Goal: Information Seeking & Learning: Learn about a topic

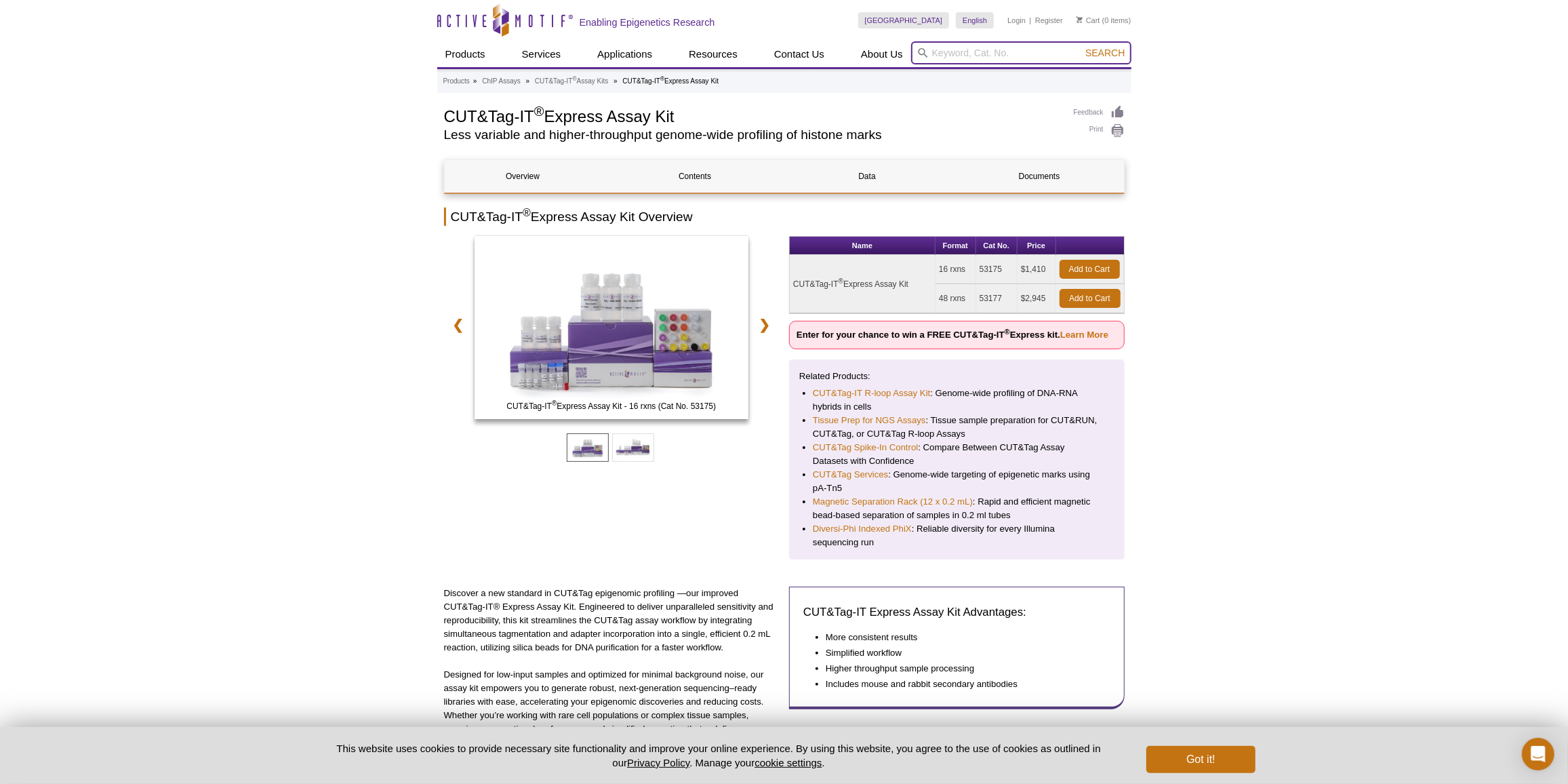
click at [972, 48] on input "search" at bounding box center [1021, 53] width 220 height 23
click at [965, 56] on input "search" at bounding box center [1021, 53] width 220 height 23
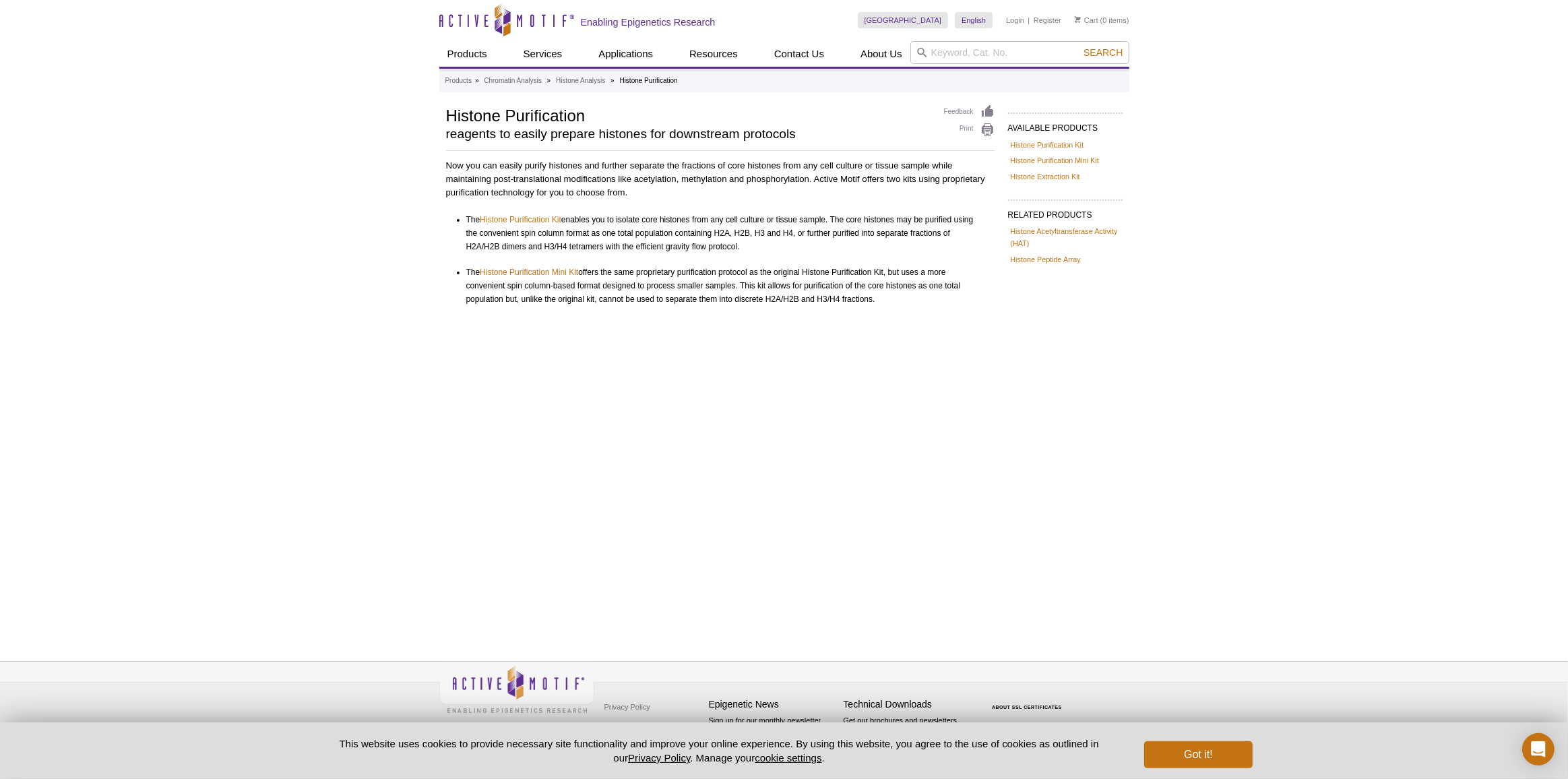
click at [1001, 64] on div "Search" at bounding box center [1020, 54] width 219 height 26
click at [997, 54] on input "search" at bounding box center [1020, 53] width 219 height 23
paste input "55020"
type input "55020"
click at [1104, 49] on span "Search" at bounding box center [1103, 53] width 39 height 11
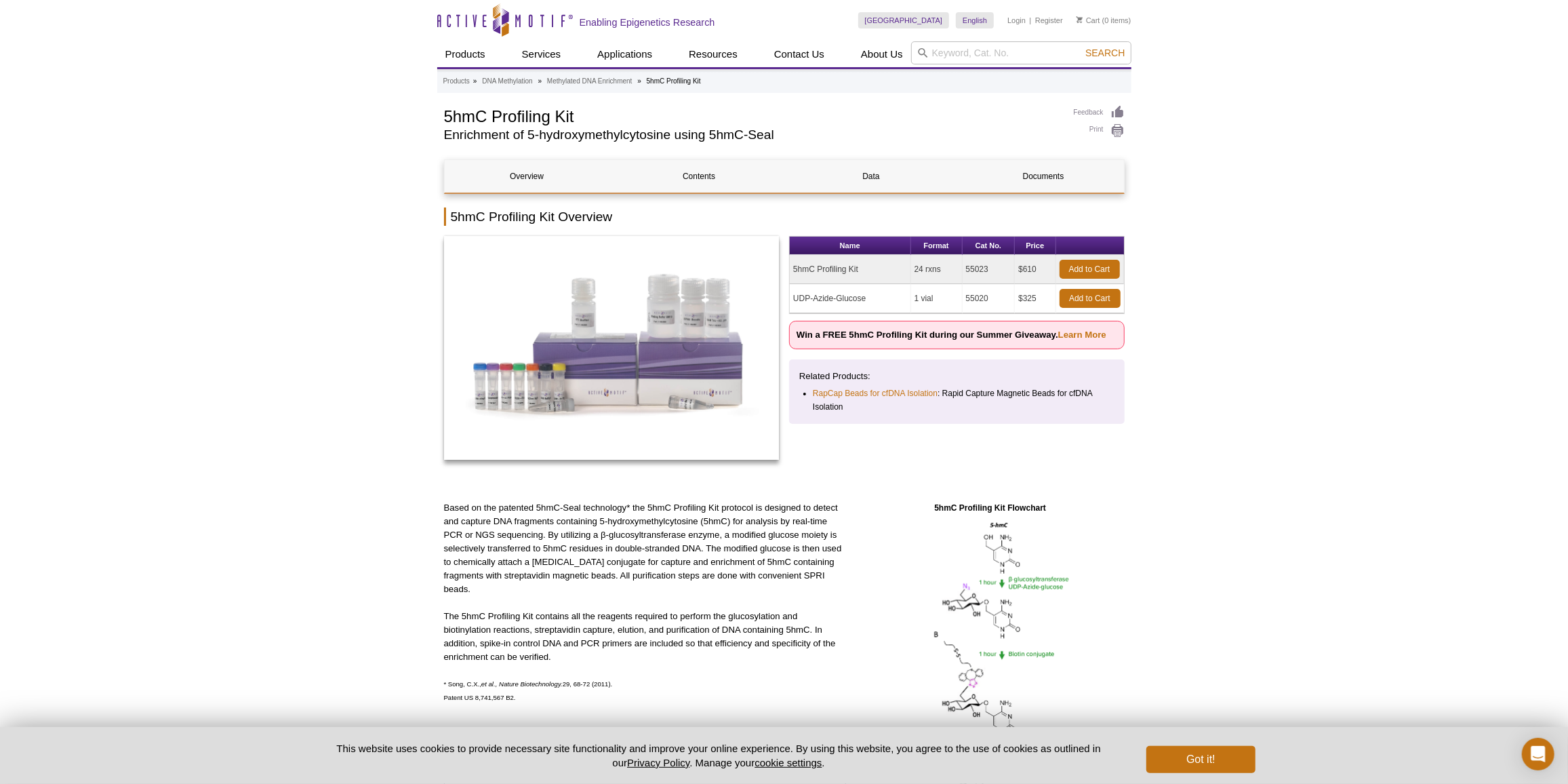
drag, startPoint x: 793, startPoint y: 294, endPoint x: 866, endPoint y: 300, distance: 73.2
click at [866, 300] on td "UDP-Azide-Glucose" at bounding box center [851, 298] width 122 height 29
copy td "UDP-Azide-Glucose"
click at [472, 122] on h1 "5hmC Profiling Kit" at bounding box center [752, 115] width 616 height 20
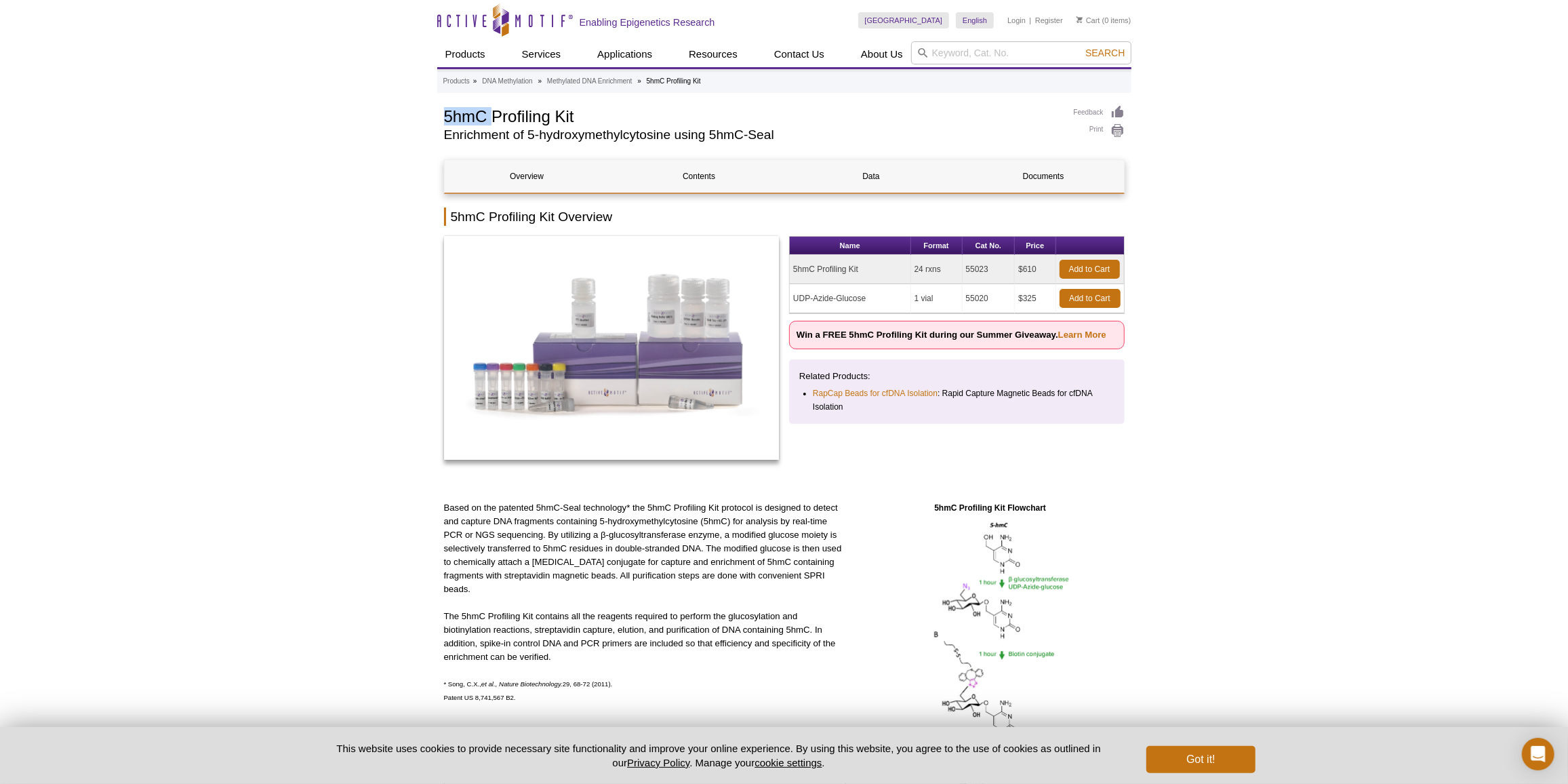
click at [472, 122] on h1 "5hmC Profiling Kit" at bounding box center [752, 115] width 616 height 20
copy h1 "5hmC"
click at [615, 574] on p "Based on the patented 5hmC-Seal technology* the 5hmC Profiling Kit protocol is …" at bounding box center [644, 548] width 402 height 95
click at [1038, 180] on link "Documents" at bounding box center [1043, 176] width 165 height 33
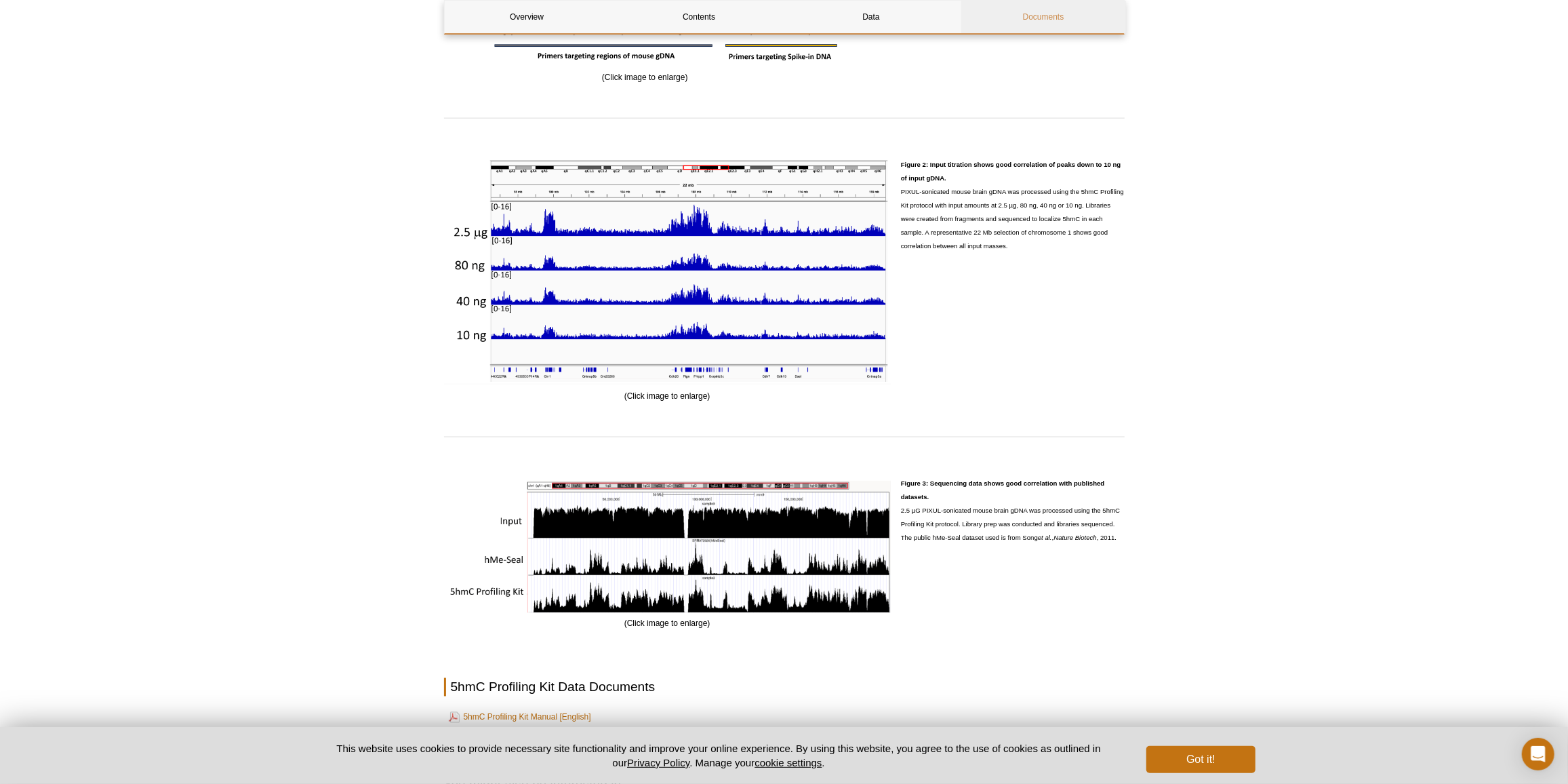
scroll to position [1965, 0]
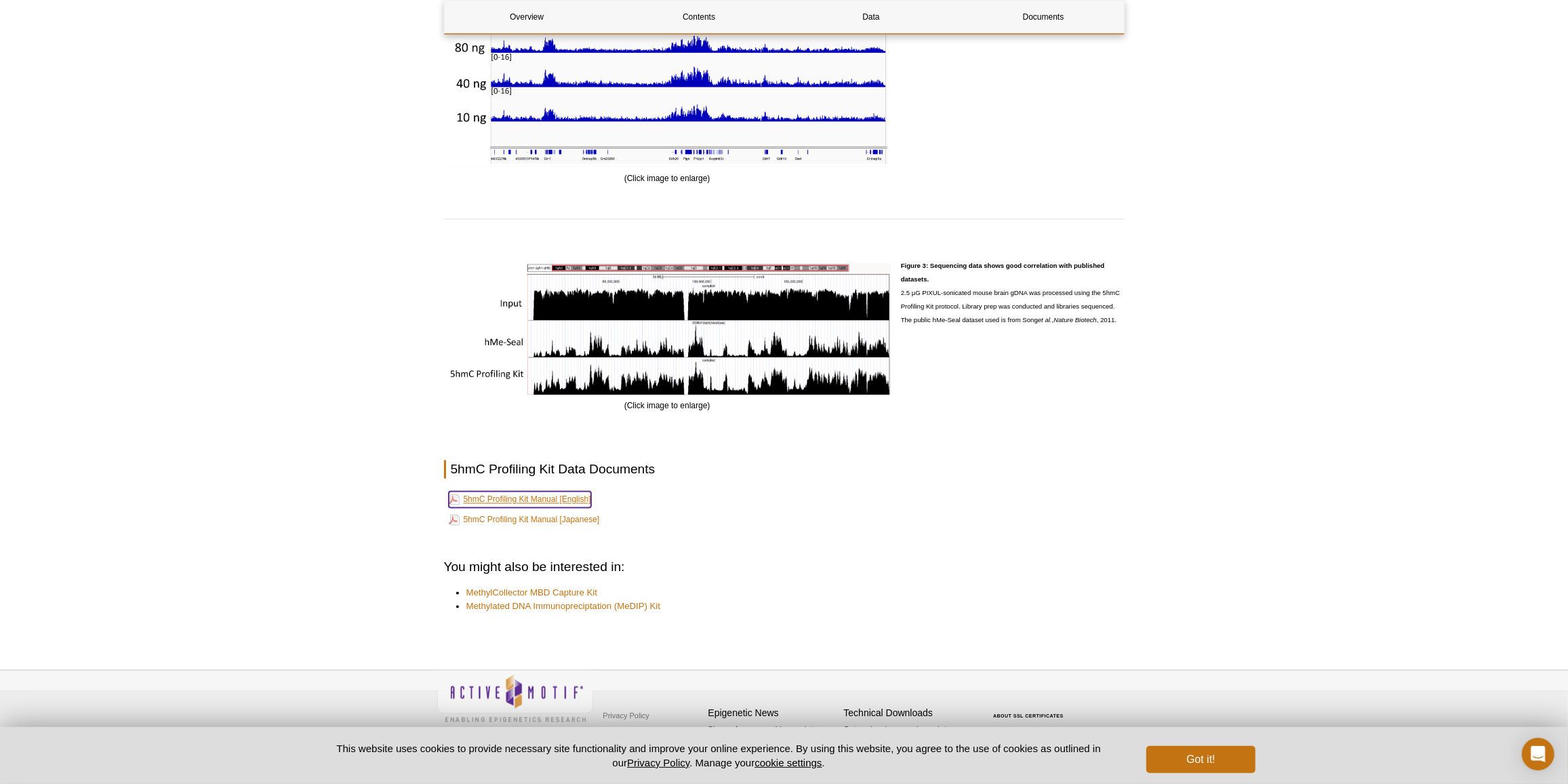
click at [522, 499] on link "5hmC Profiling Kit Manual [English]" at bounding box center [519, 500] width 143 height 16
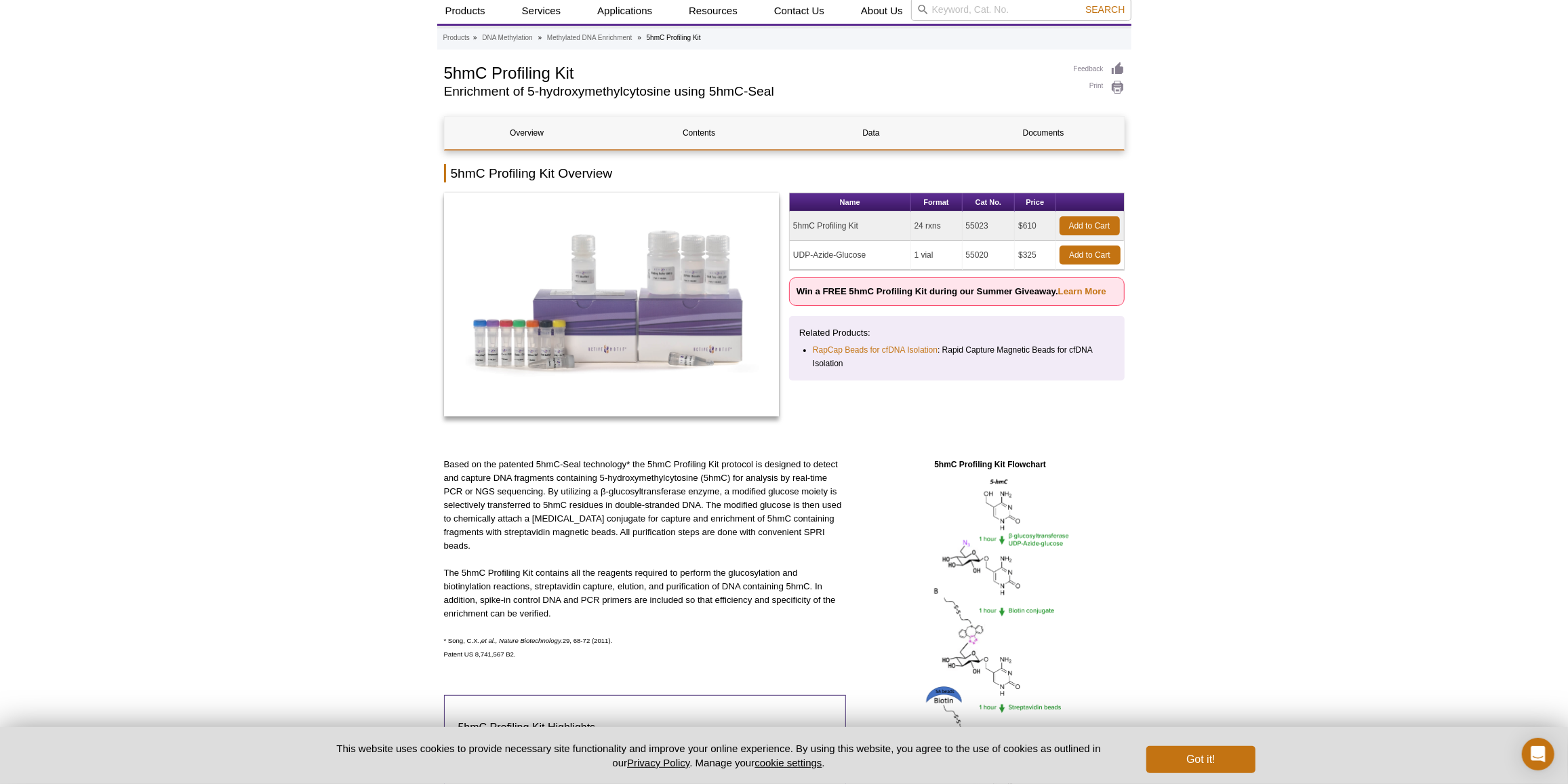
scroll to position [0, 0]
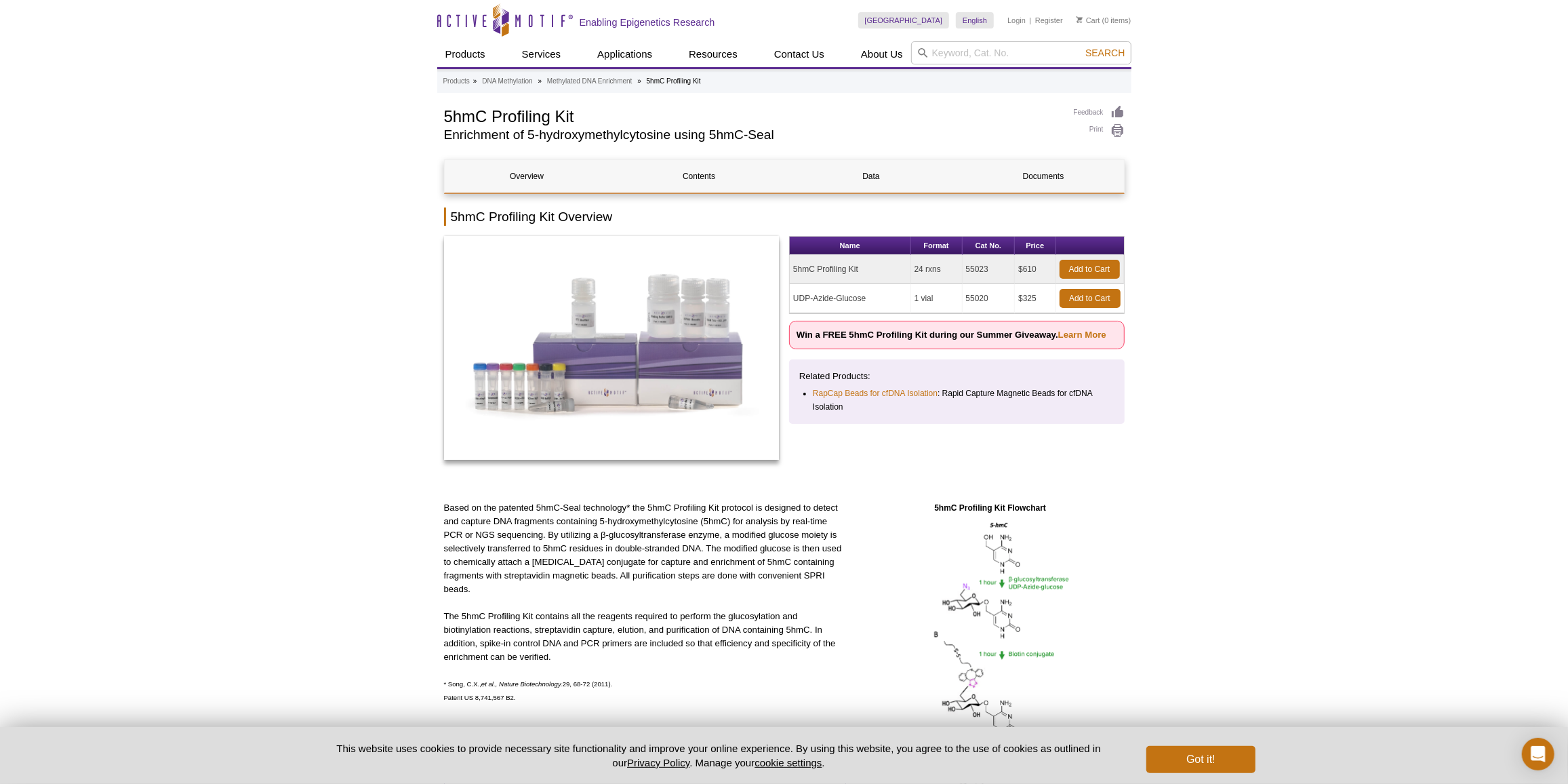
click at [975, 299] on td "55020" at bounding box center [988, 298] width 53 height 29
click at [976, 298] on td "55020" at bounding box center [988, 298] width 53 height 29
click at [975, 293] on td "55020" at bounding box center [988, 298] width 53 height 29
click at [539, 169] on link "Overview" at bounding box center [526, 176] width 165 height 33
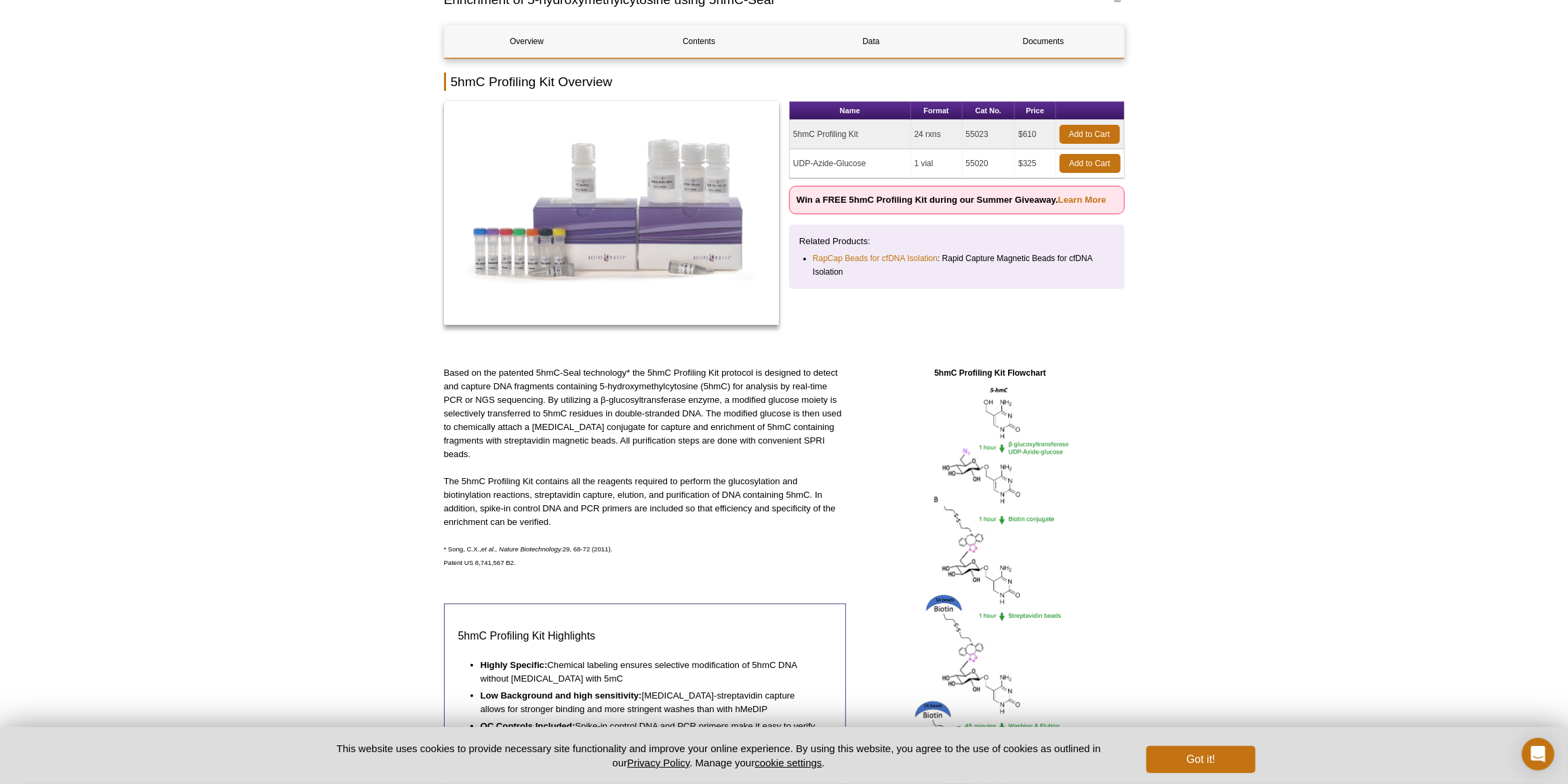
scroll to position [130, 0]
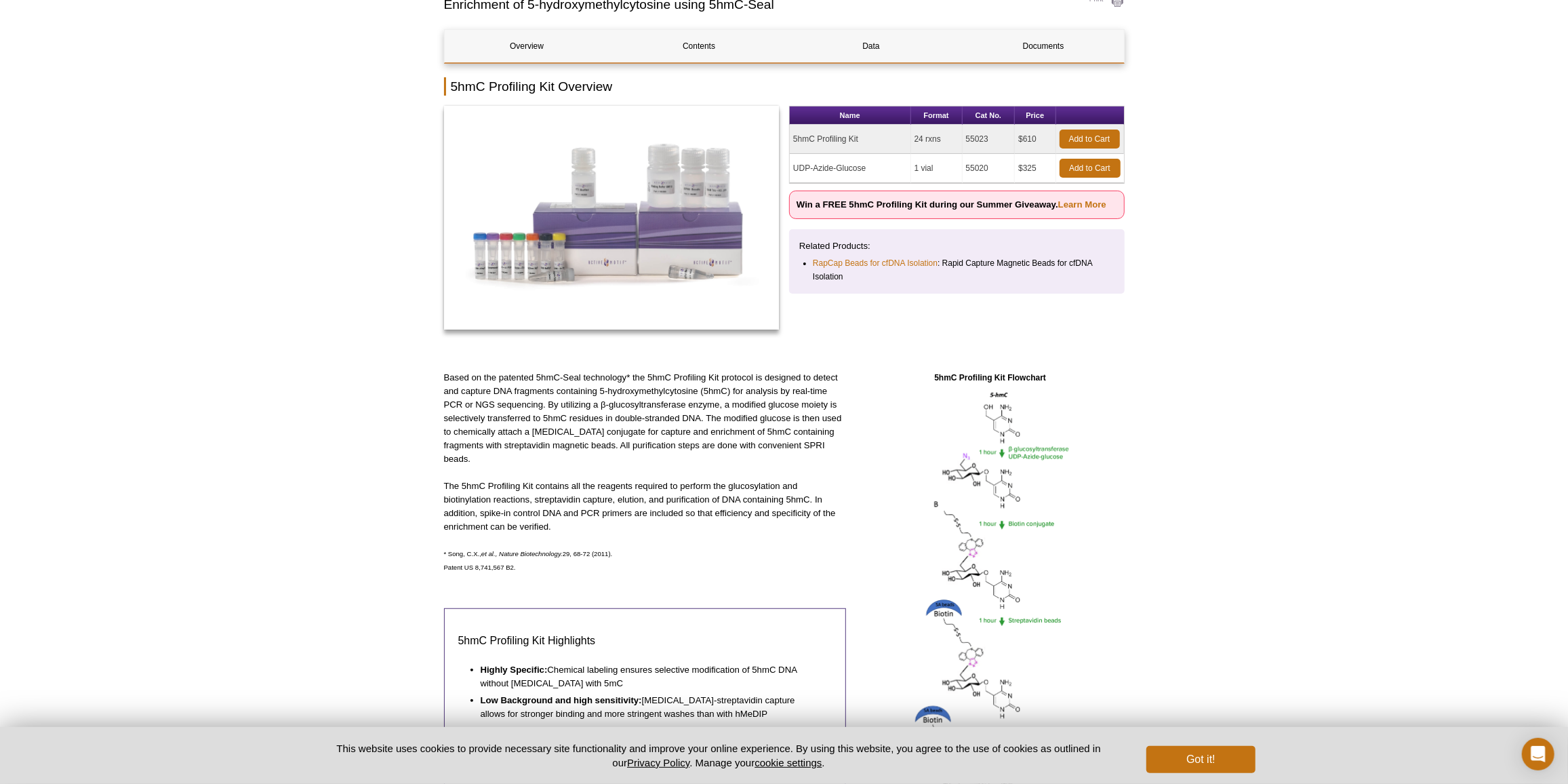
drag, startPoint x: 788, startPoint y: 165, endPoint x: 987, endPoint y: 168, distance: 199.0
click at [987, 168] on tr "UDP-Azide-Glucose 1 vial 55020 $325 Add to Cart" at bounding box center [957, 168] width 334 height 29
copy tr "UDP-Azide-Glucose 1 vial 55020"
